Goal: Obtain resource: Obtain resource

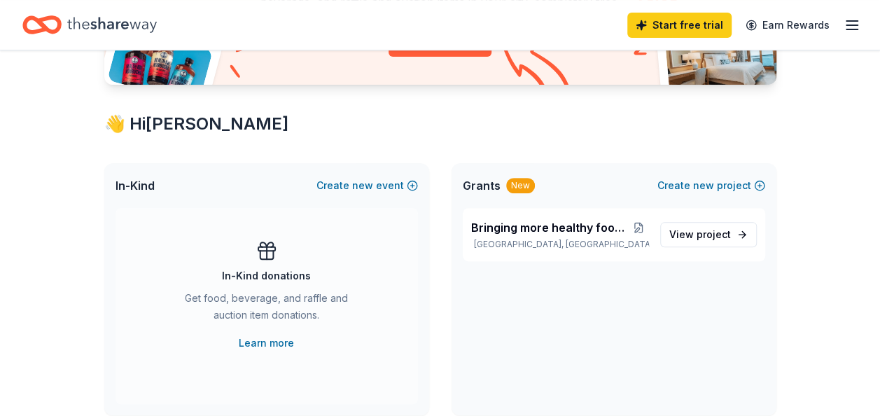
scroll to position [233, 0]
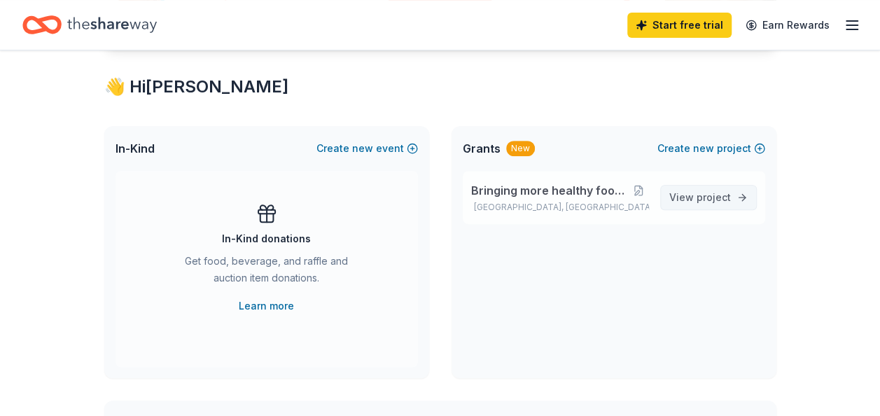
click at [714, 195] on span "project" at bounding box center [714, 197] width 34 height 12
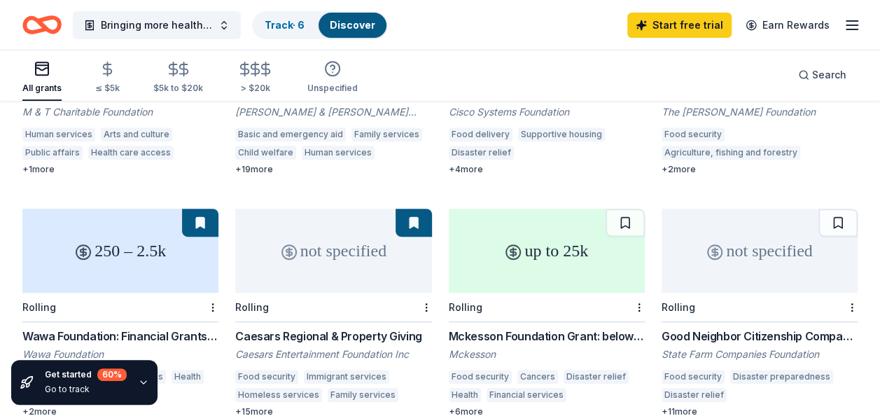
scroll to position [308, 0]
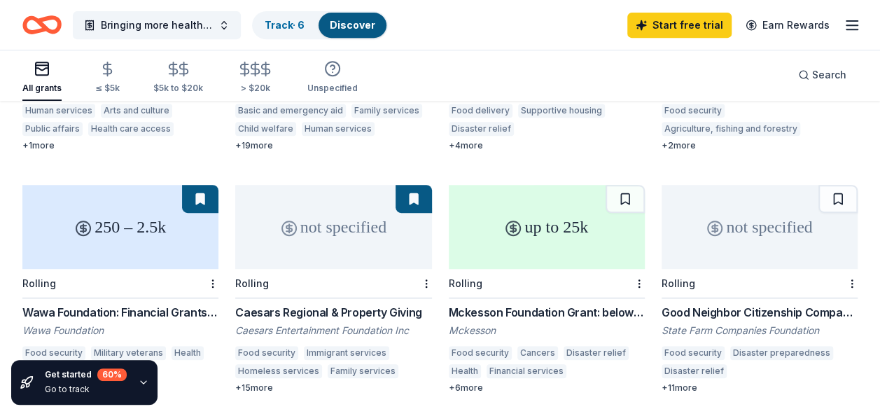
click at [605, 304] on div "Mckesson Foundation Grant: below $25,000" at bounding box center [547, 312] width 196 height 17
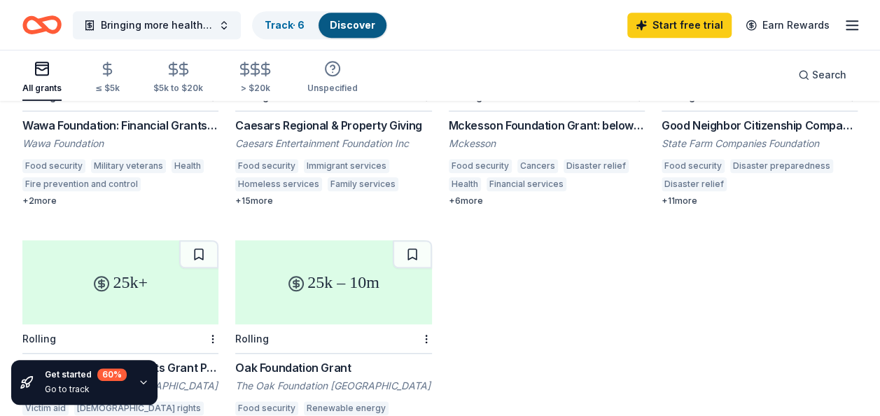
scroll to position [551, 0]
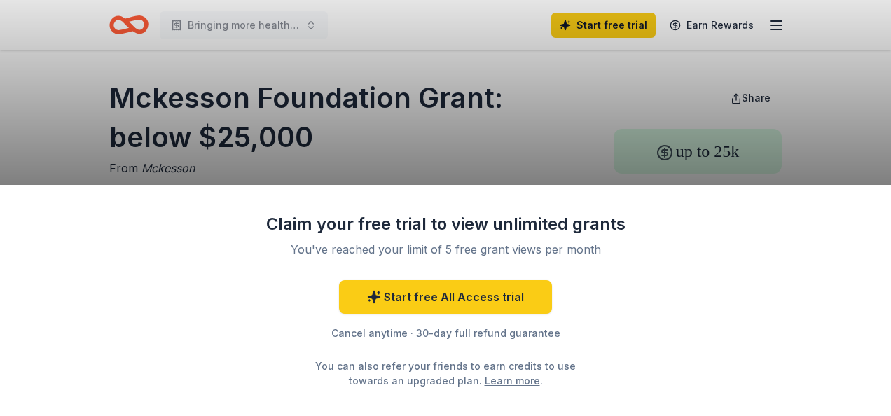
click at [543, 153] on div "Claim your free trial to view unlimited grants You've reached your limit of 5 f…" at bounding box center [445, 208] width 891 height 416
